Goal: Find specific page/section: Find specific page/section

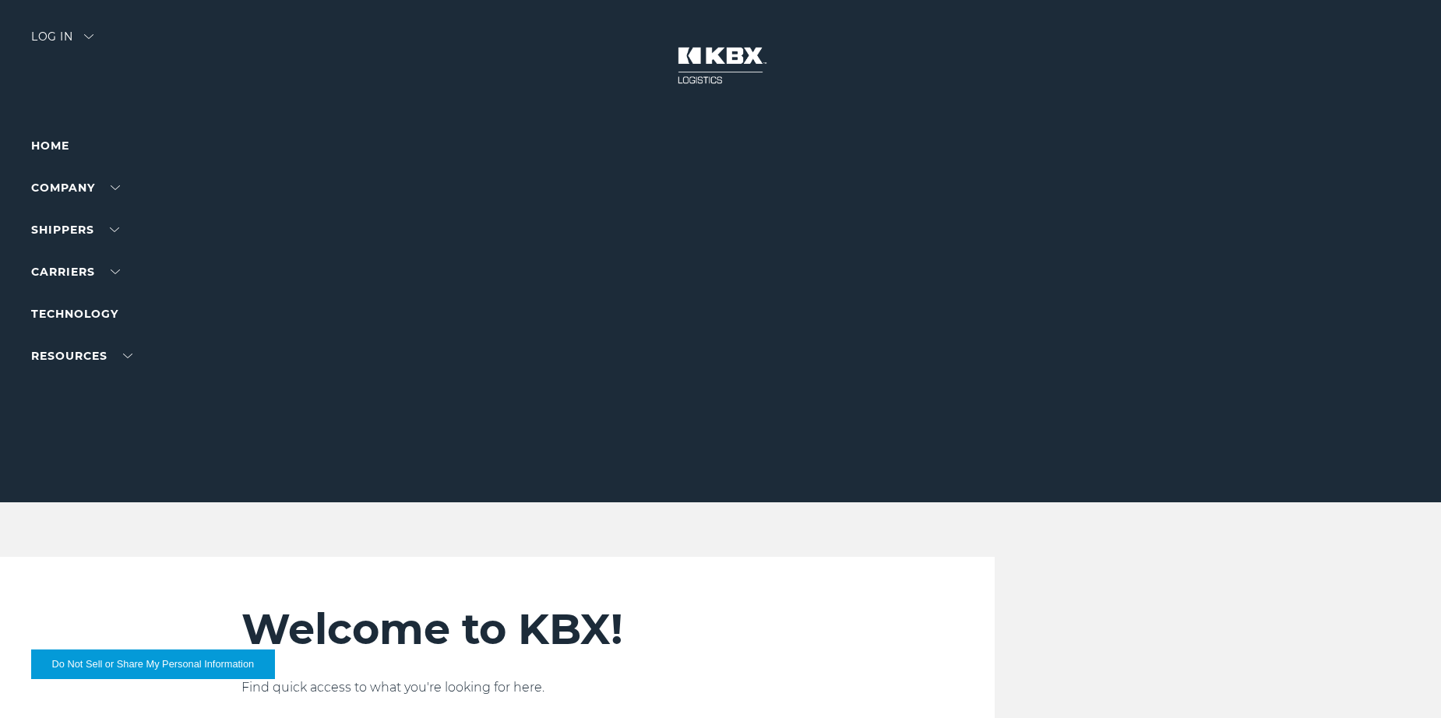
click at [89, 39] on div "Log in" at bounding box center [62, 42] width 62 height 23
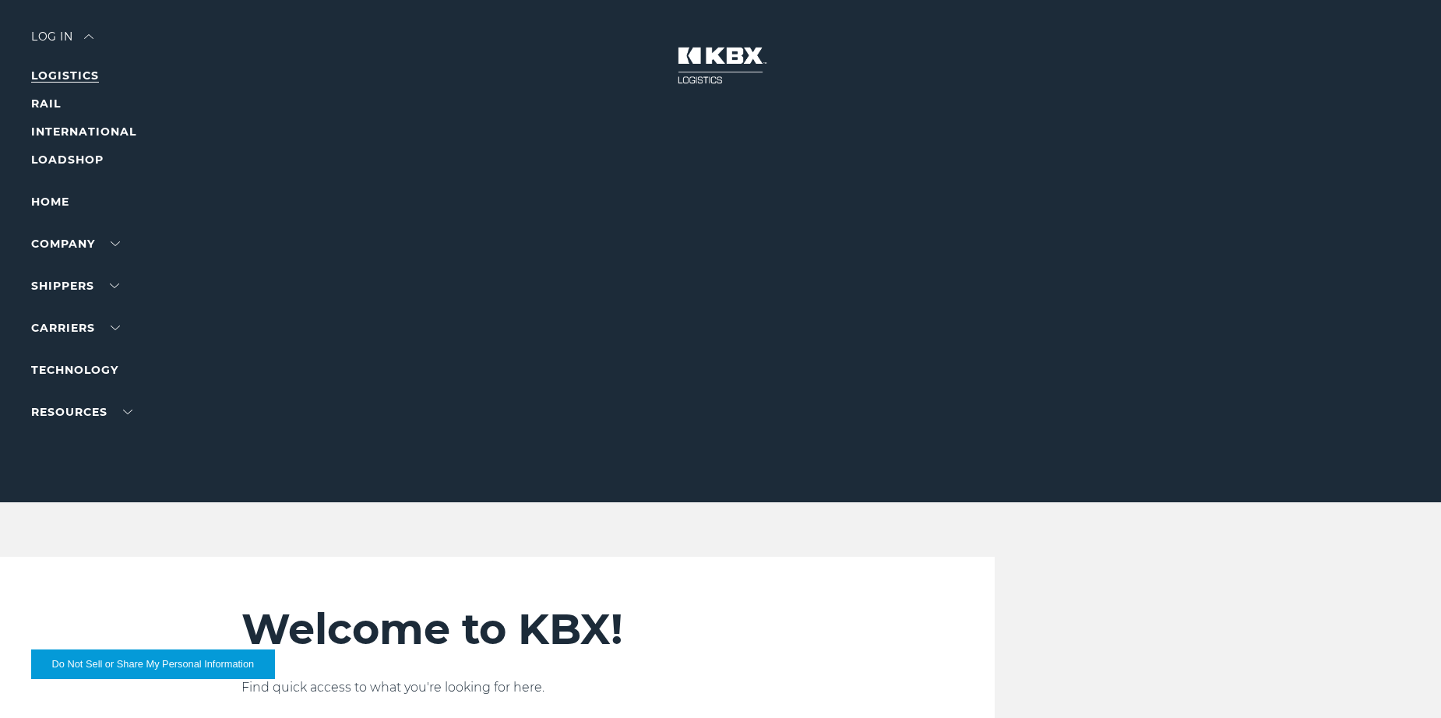
click at [72, 82] on link "LOGISTICS" at bounding box center [65, 76] width 68 height 14
click at [51, 102] on link "RAIL" at bounding box center [46, 104] width 30 height 14
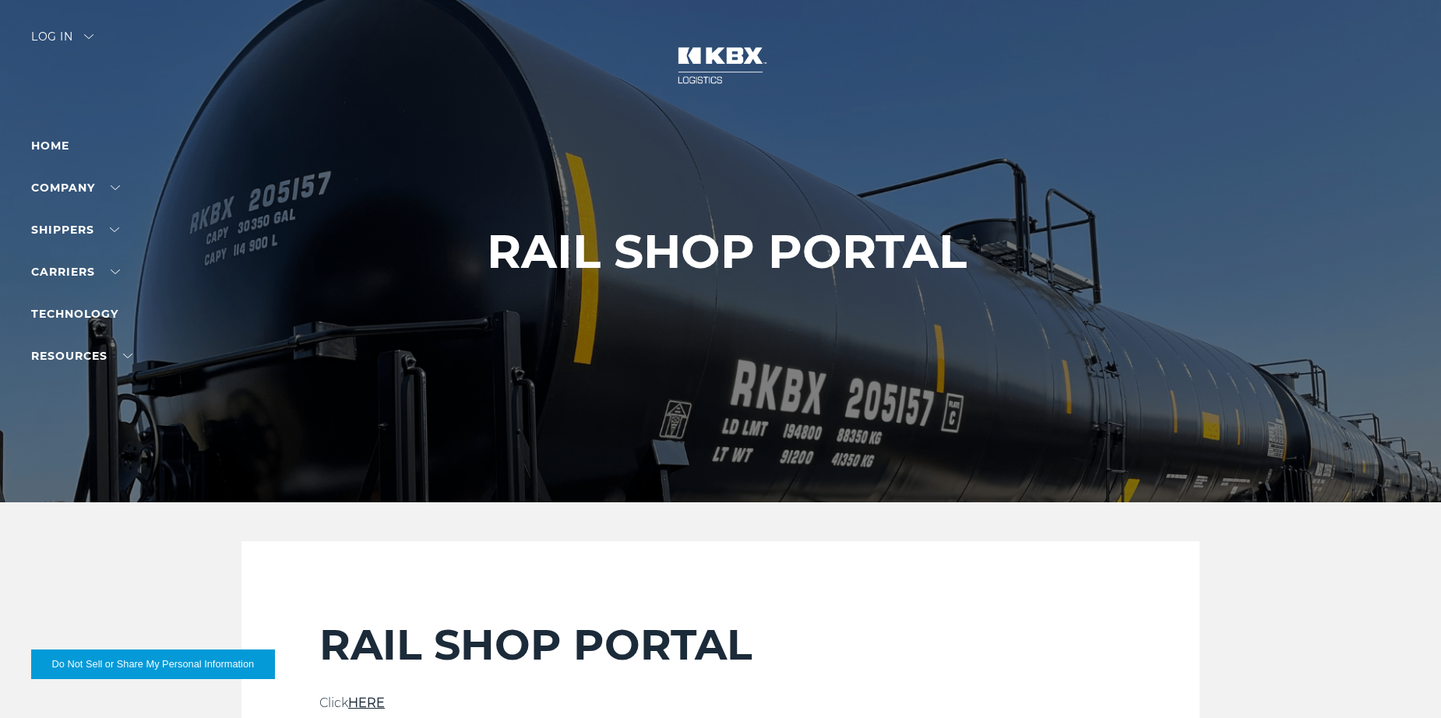
click at [61, 35] on div "Log in" at bounding box center [62, 42] width 62 height 23
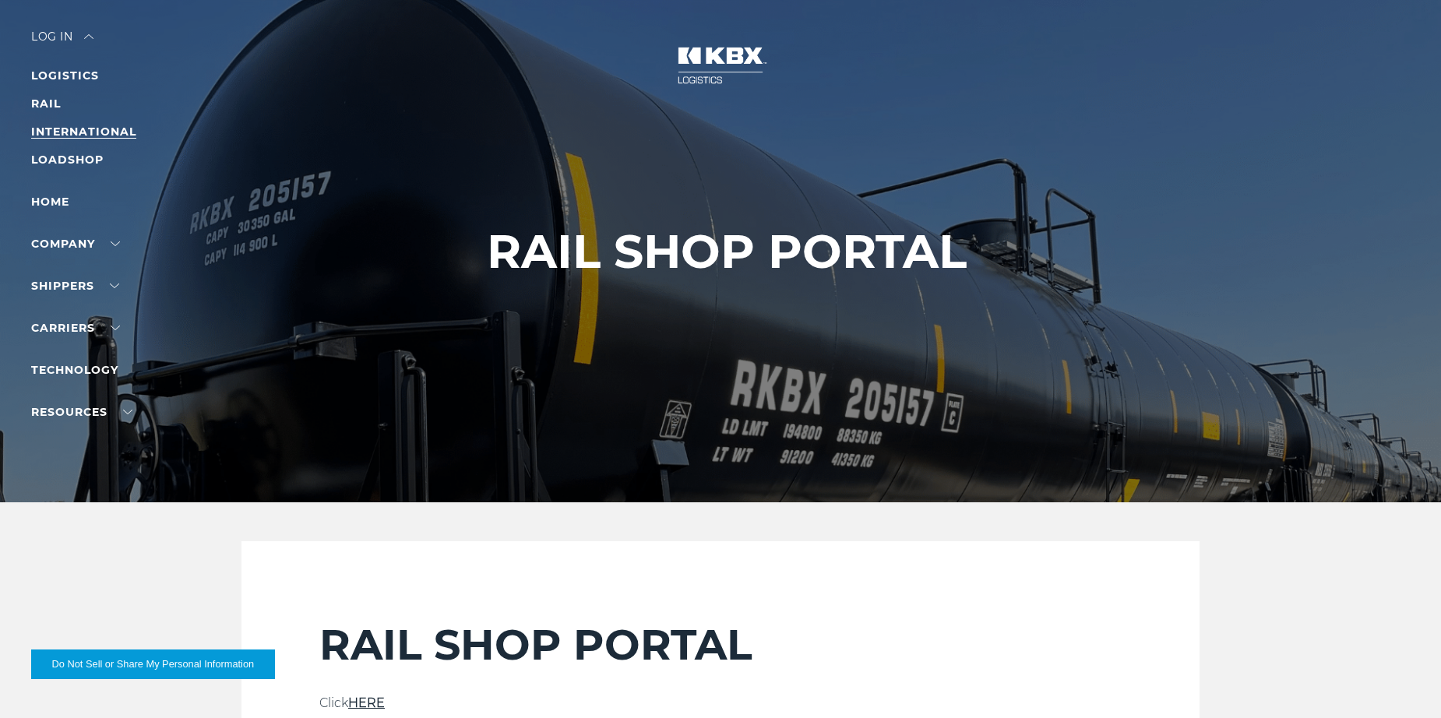
click at [62, 132] on link "INTERNATIONAL" at bounding box center [83, 132] width 105 height 14
click at [68, 156] on link "LOADSHOP" at bounding box center [67, 160] width 72 height 14
